Goal: Task Accomplishment & Management: Manage account settings

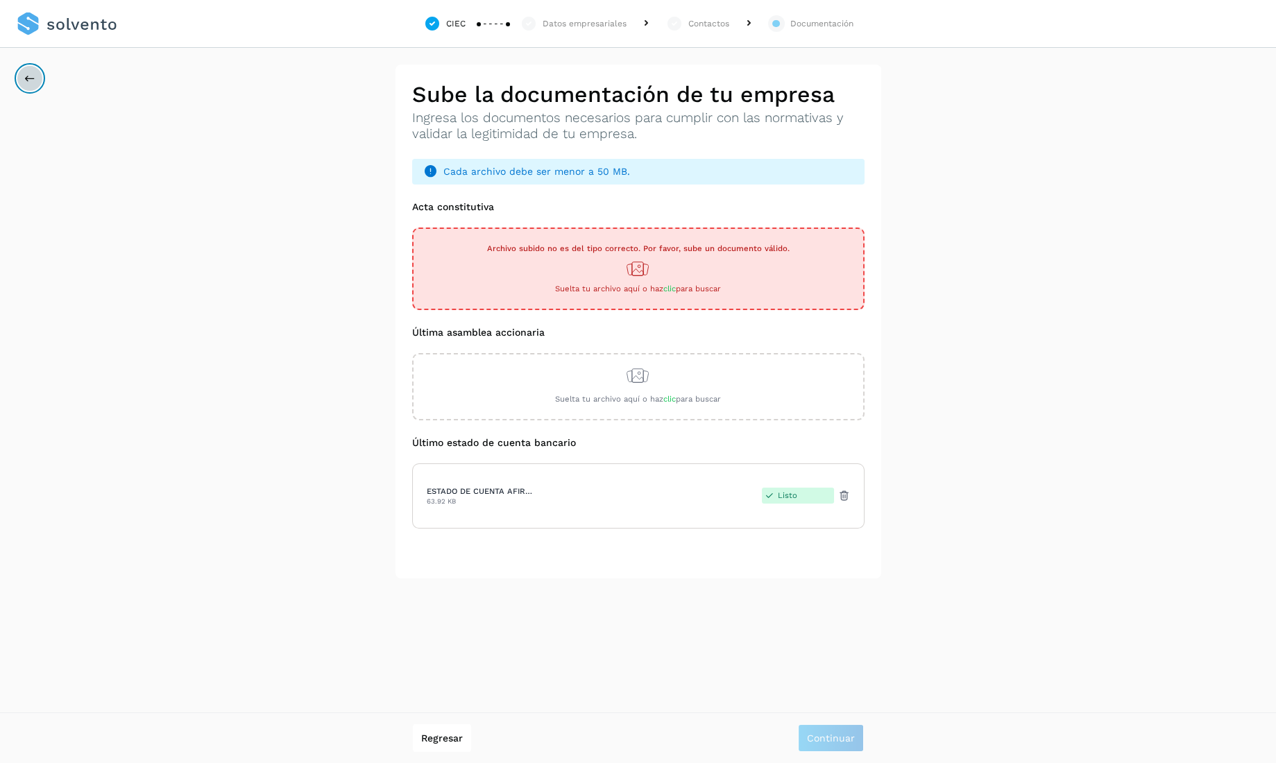
click at [28, 78] on icon at bounding box center [29, 78] width 11 height 11
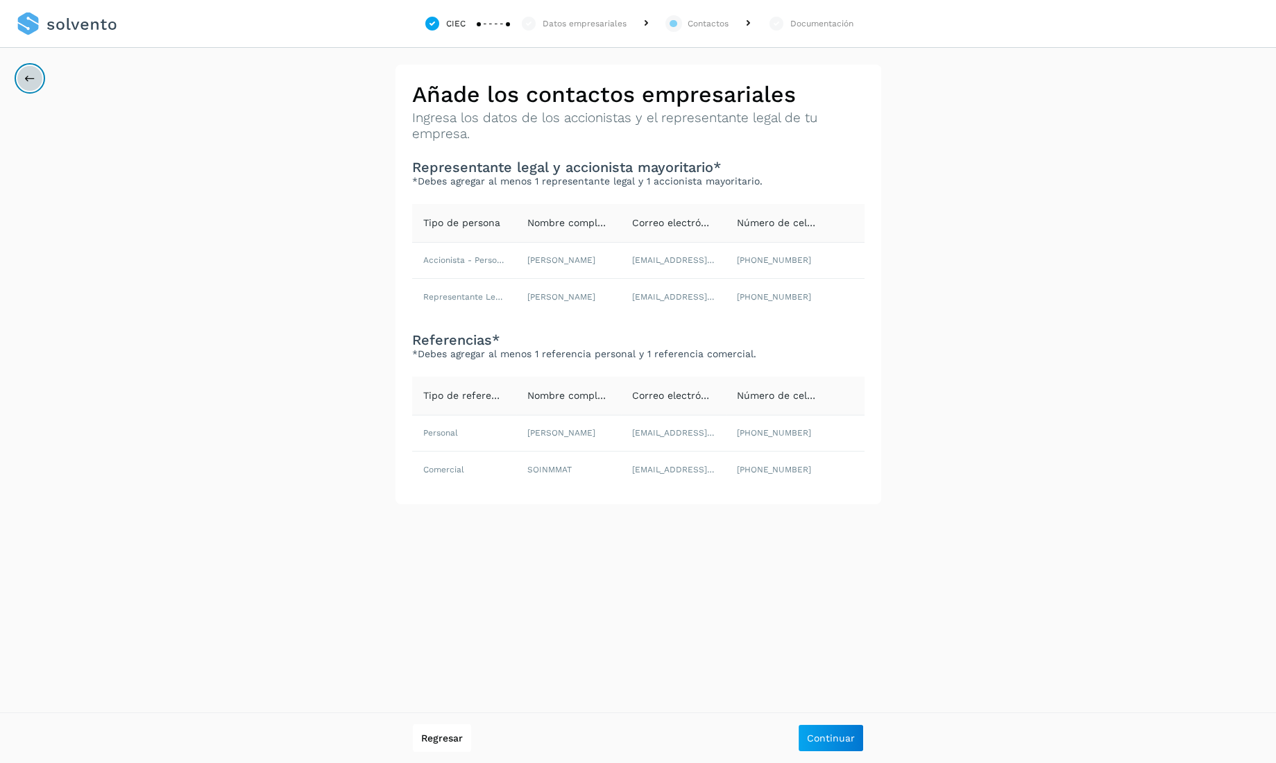
click at [28, 78] on icon at bounding box center [29, 78] width 11 height 11
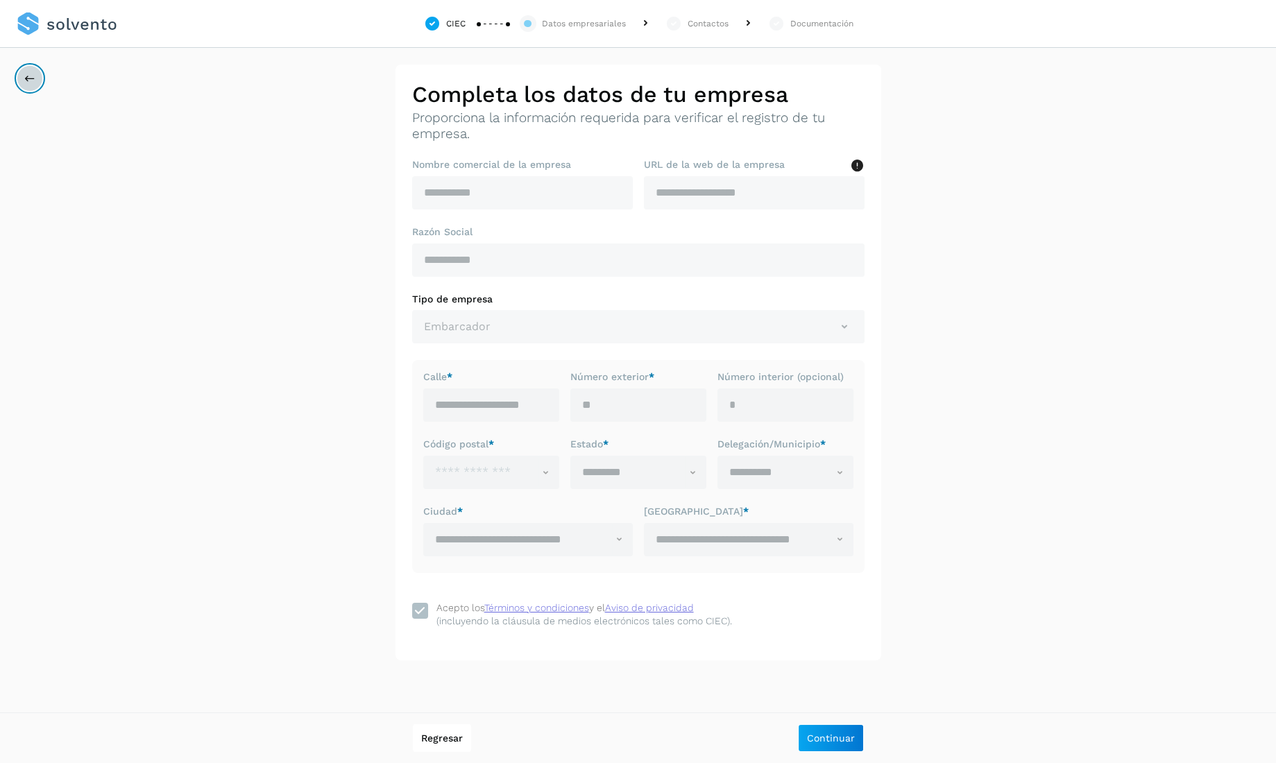
click at [28, 78] on icon at bounding box center [29, 78] width 11 height 11
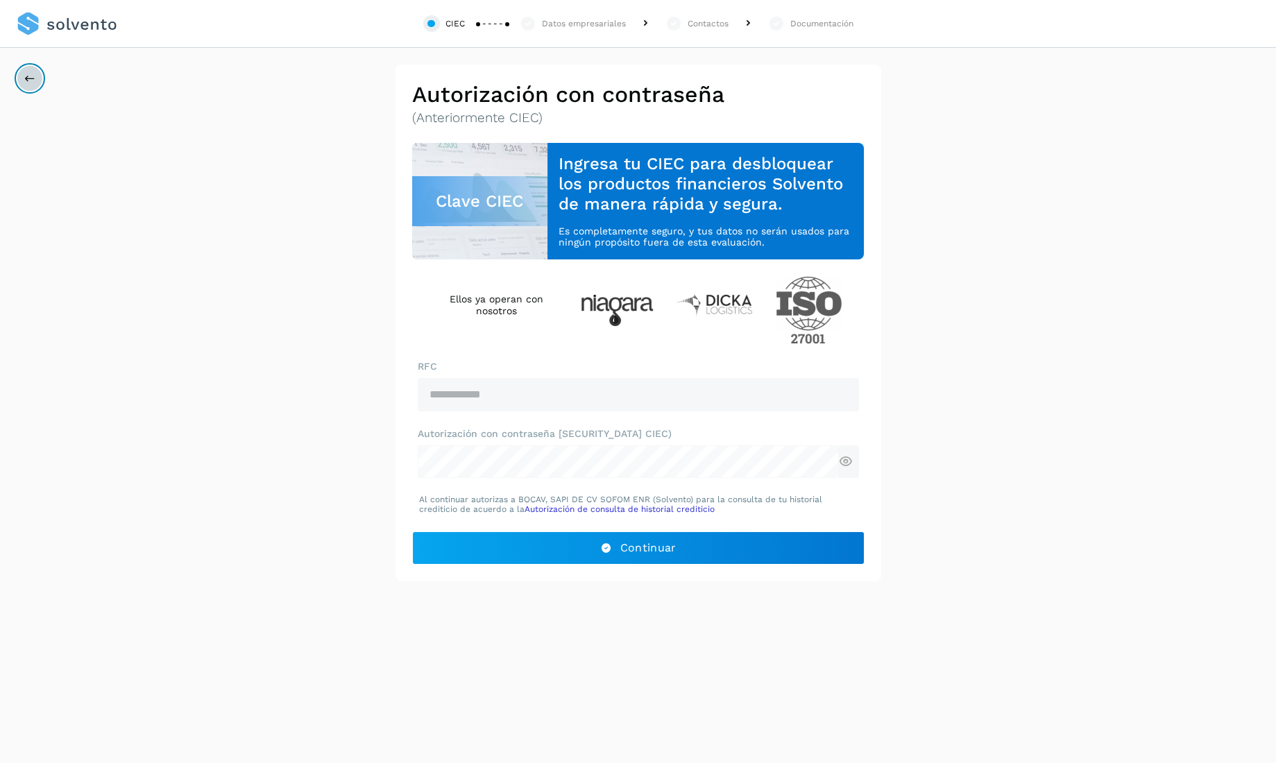
click at [28, 78] on icon at bounding box center [29, 78] width 11 height 11
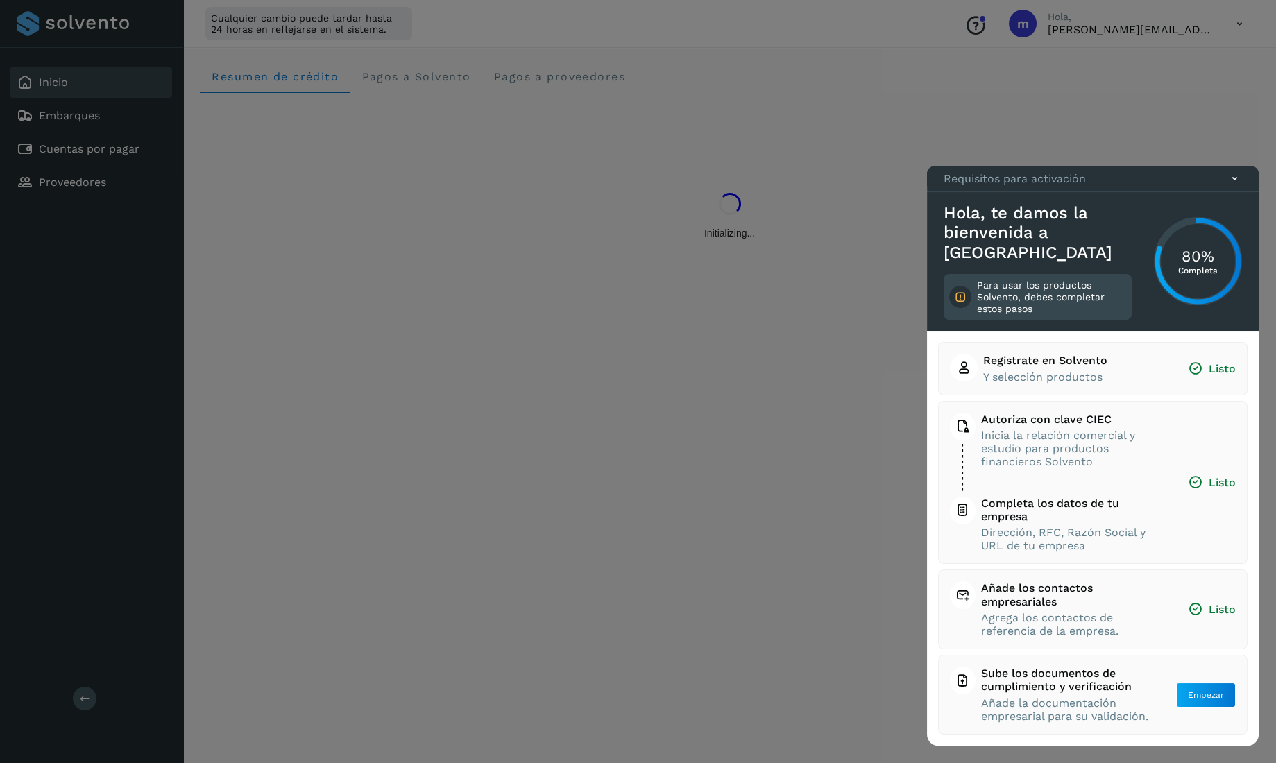
click at [1182, 114] on div at bounding box center [638, 381] width 1276 height 763
click at [1238, 186] on icon at bounding box center [1234, 178] width 15 height 15
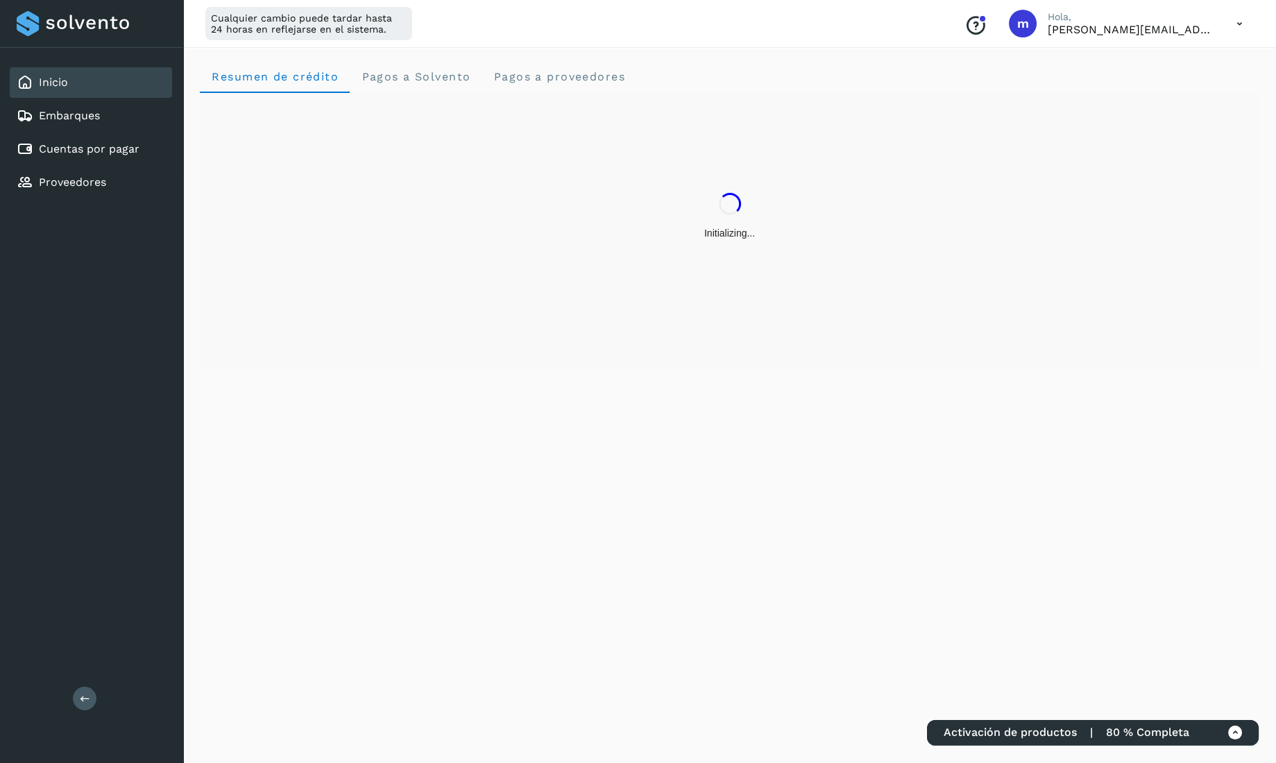
click at [1236, 25] on icon at bounding box center [1239, 24] width 28 height 28
click at [1196, 85] on div "Cerrar sesión" at bounding box center [1170, 89] width 165 height 26
